Goal: Task Accomplishment & Management: Manage account settings

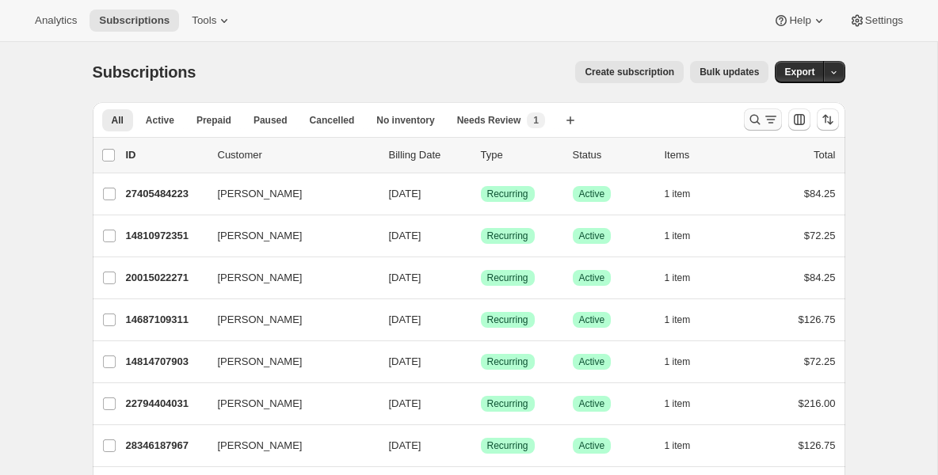
click at [755, 112] on icon "Search and filter results" at bounding box center [755, 120] width 16 height 16
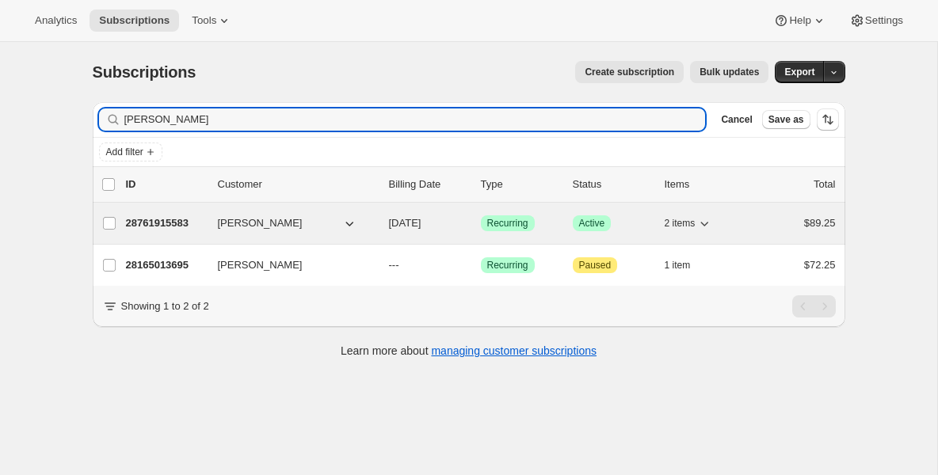
type input "[PERSON_NAME]"
click at [173, 224] on p "28761915583" at bounding box center [165, 223] width 79 height 16
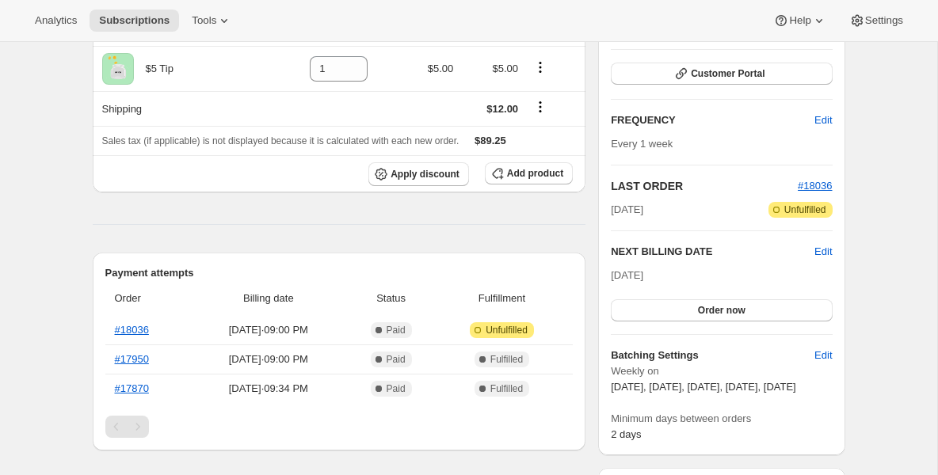
scroll to position [222, 0]
click at [642, 70] on button "Customer Portal" at bounding box center [721, 73] width 221 height 22
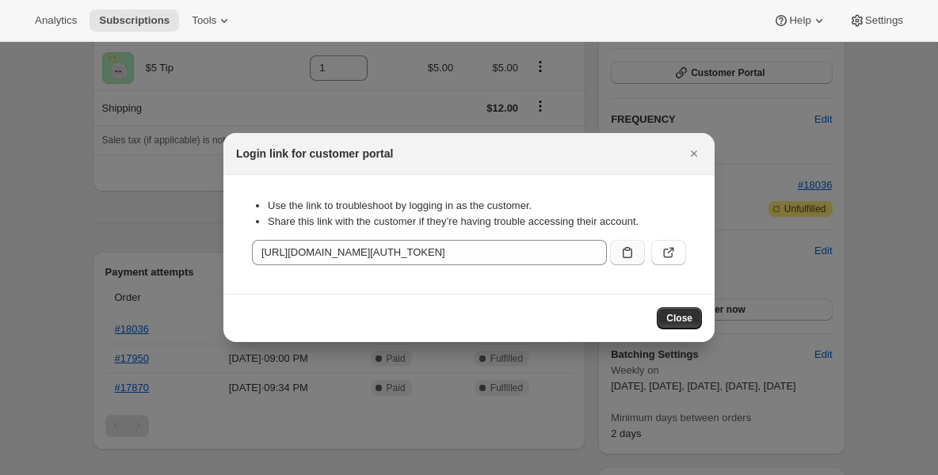
click at [627, 259] on icon ":rcd:" at bounding box center [627, 253] width 16 height 16
